Goal: Transaction & Acquisition: Purchase product/service

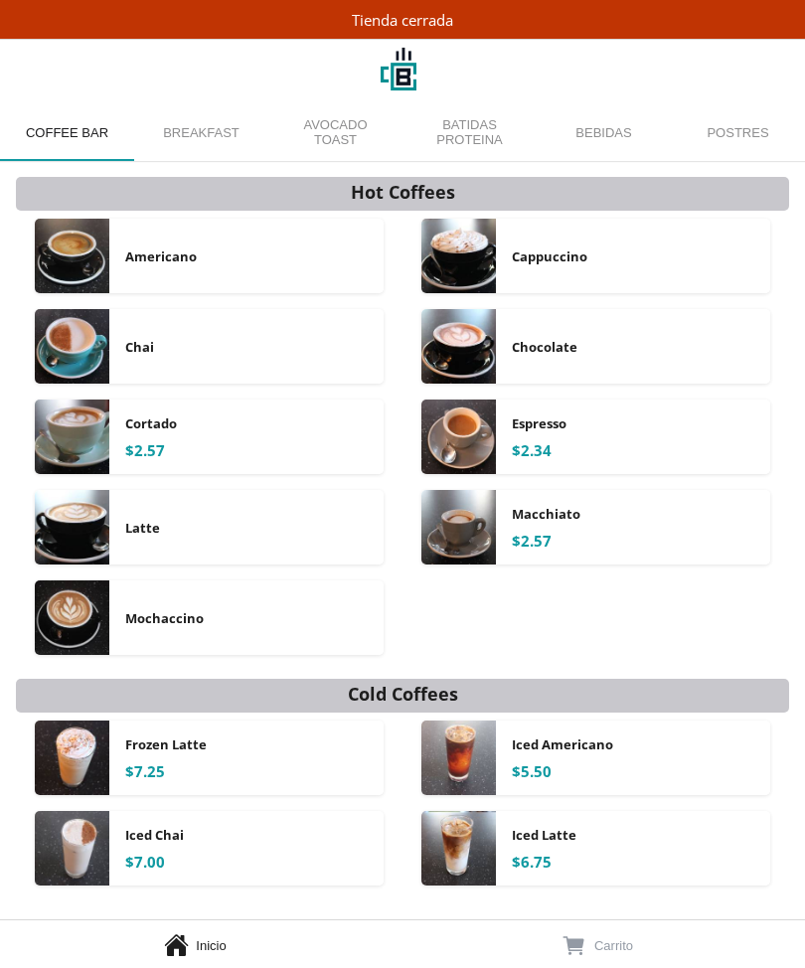
click at [604, 131] on div "Bebidas Bebidas" at bounding box center [604, 132] width 134 height 58
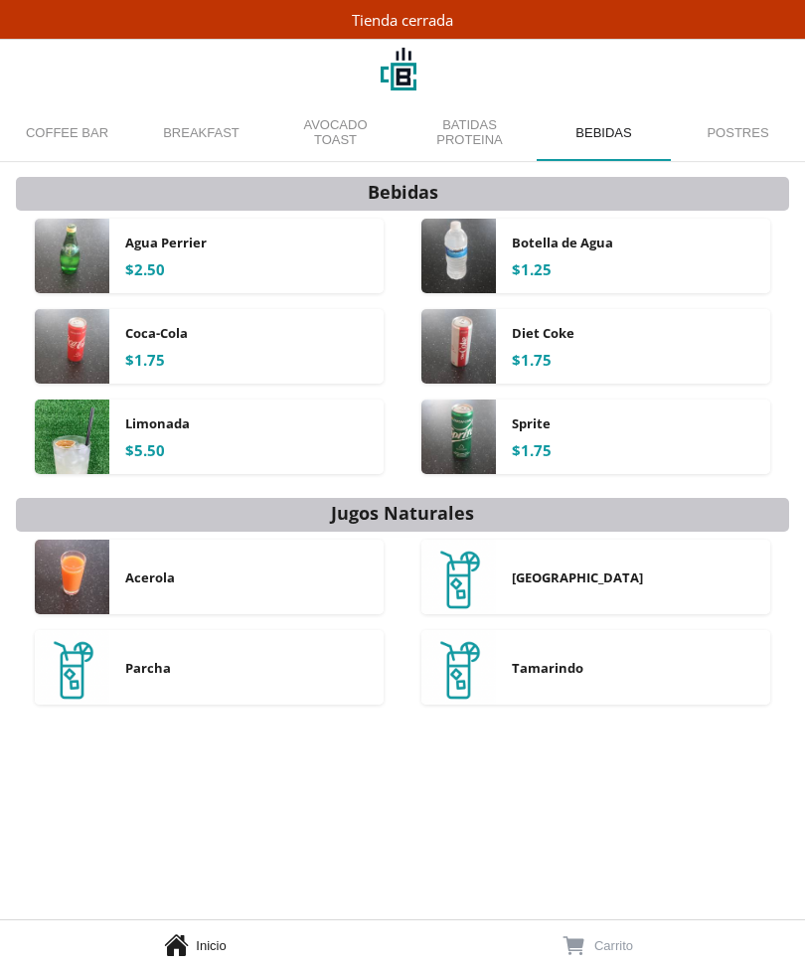
click at [72, 123] on div "Coffee Bar Coffee Bar" at bounding box center [67, 132] width 134 height 58
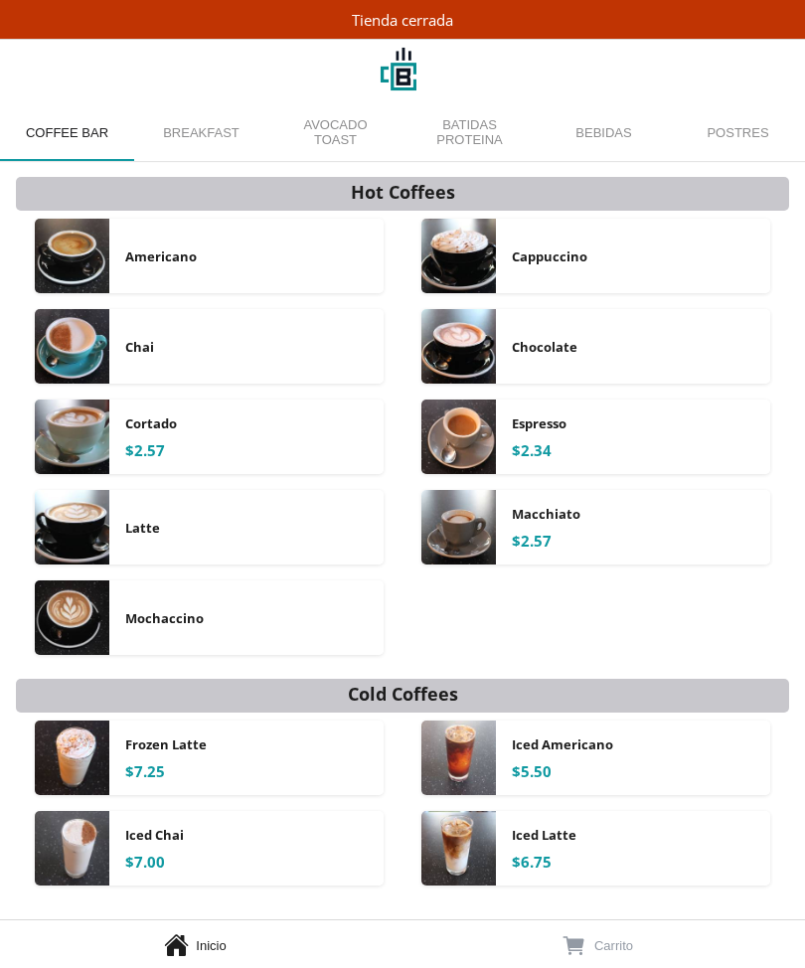
click at [473, 141] on div "Batidas Proteina Batidas Proteina" at bounding box center [470, 132] width 134 height 58
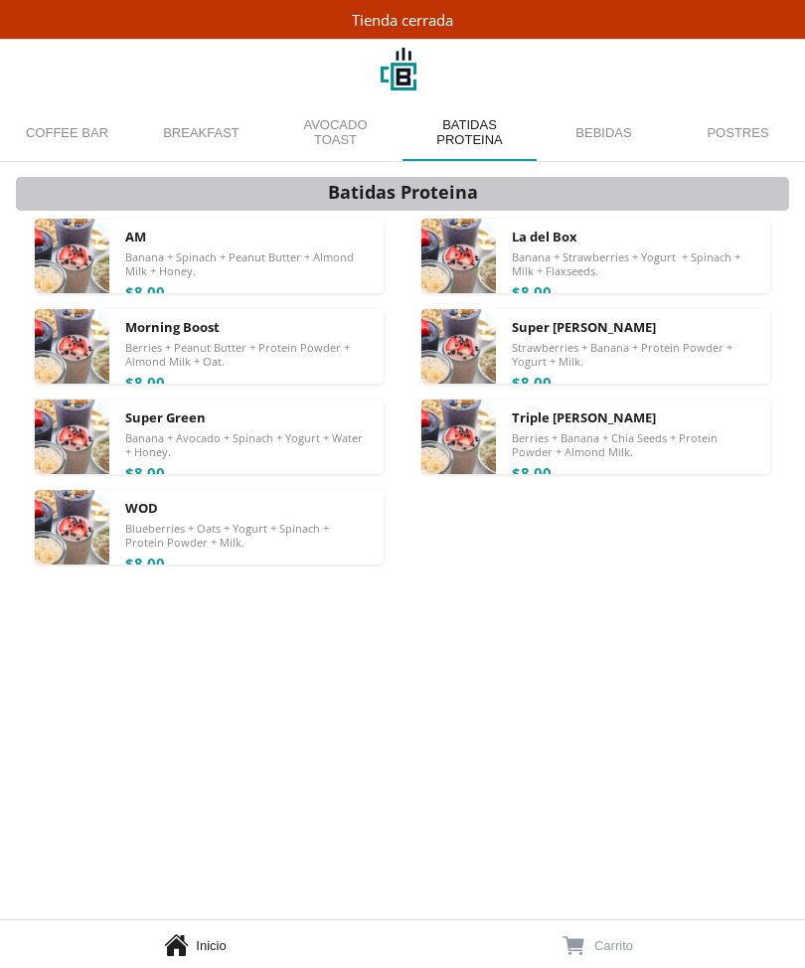
click at [607, 784] on div "Batidas Proteina AM Banana + Spinach + Peanut Butter + Almond Milk + Honey. $8.…" at bounding box center [402, 540] width 773 height 758
click at [658, 453] on span "Berries + Banana + Chia Seeds + Protein Powder + Almond Milk." at bounding box center [633, 445] width 242 height 28
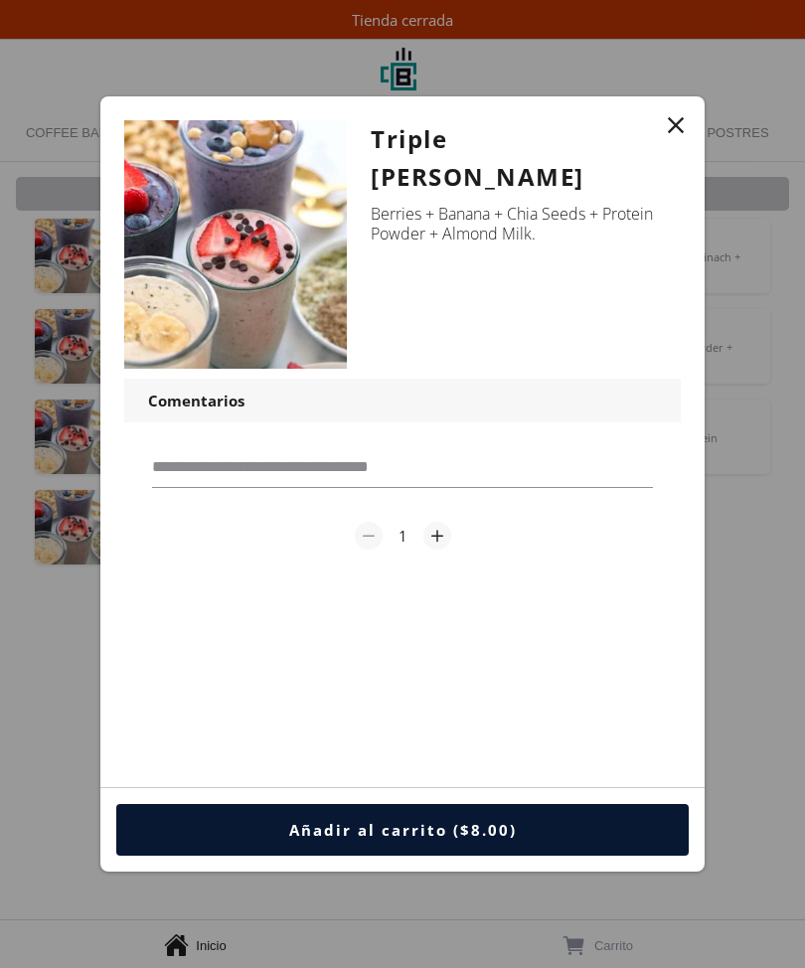
click at [667, 139] on div "" at bounding box center [676, 125] width 28 height 28
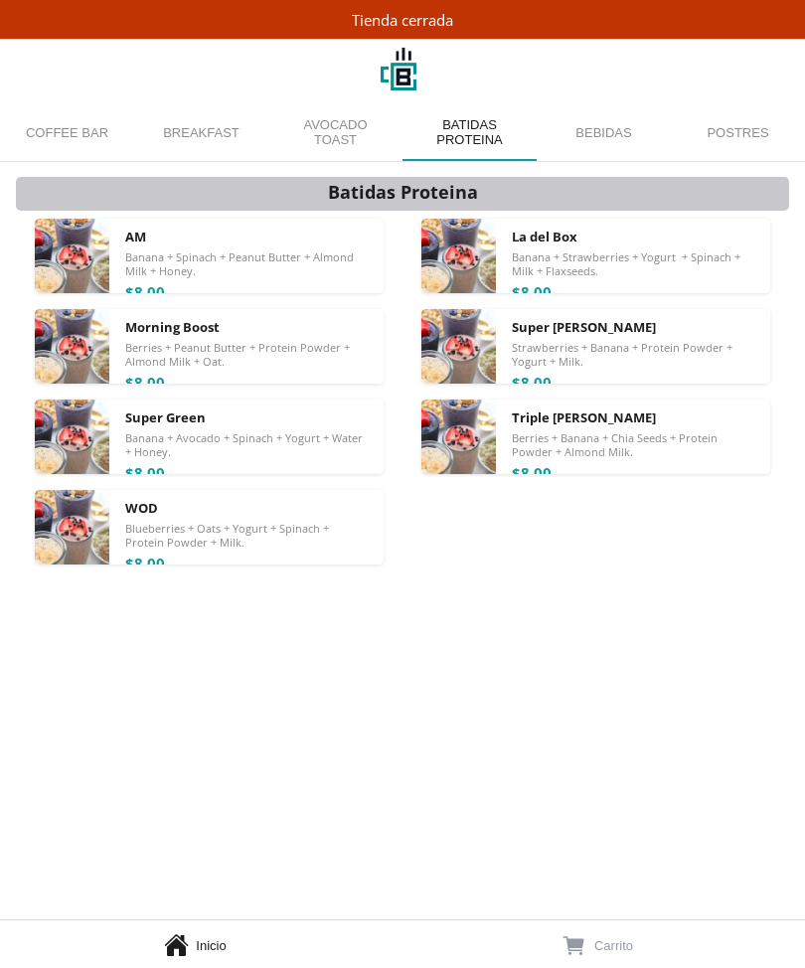
click at [600, 141] on div "Bebidas Bebidas" at bounding box center [604, 132] width 134 height 58
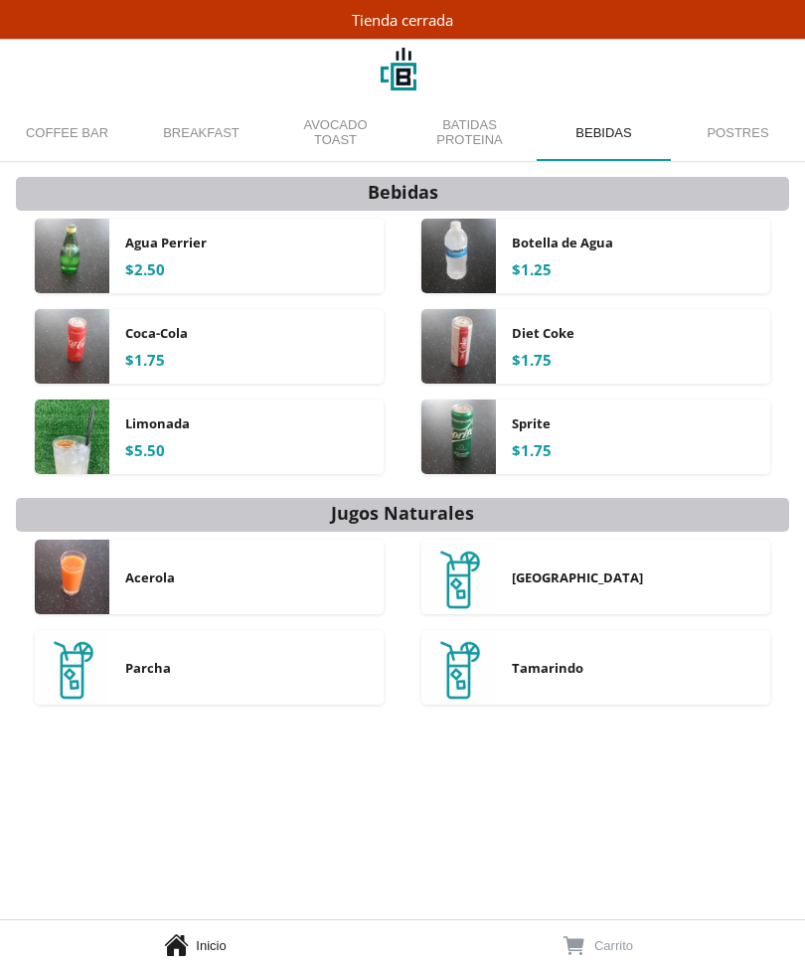
click at [739, 129] on div "Postres Postres" at bounding box center [738, 132] width 134 height 58
